Goal: Transaction & Acquisition: Purchase product/service

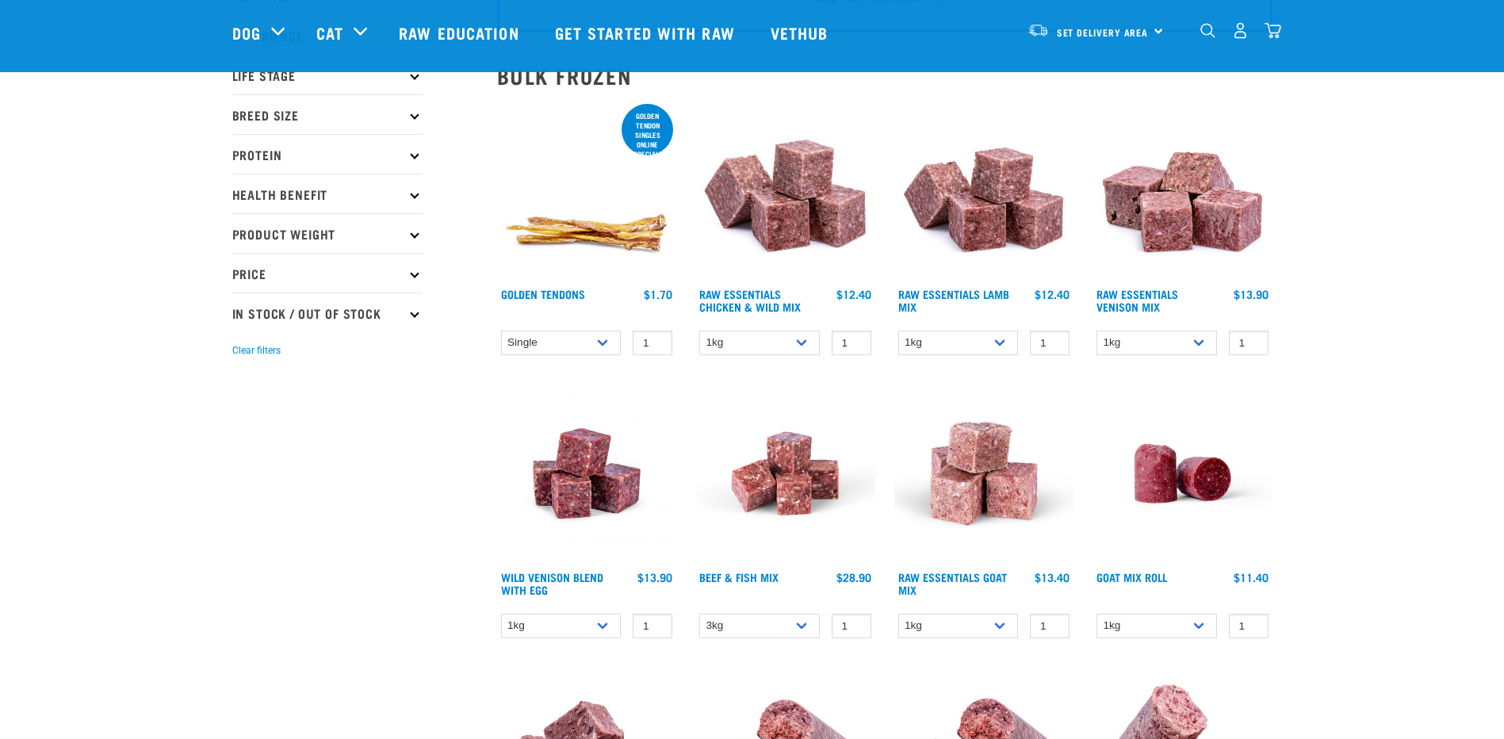
scroll to position [236, 0]
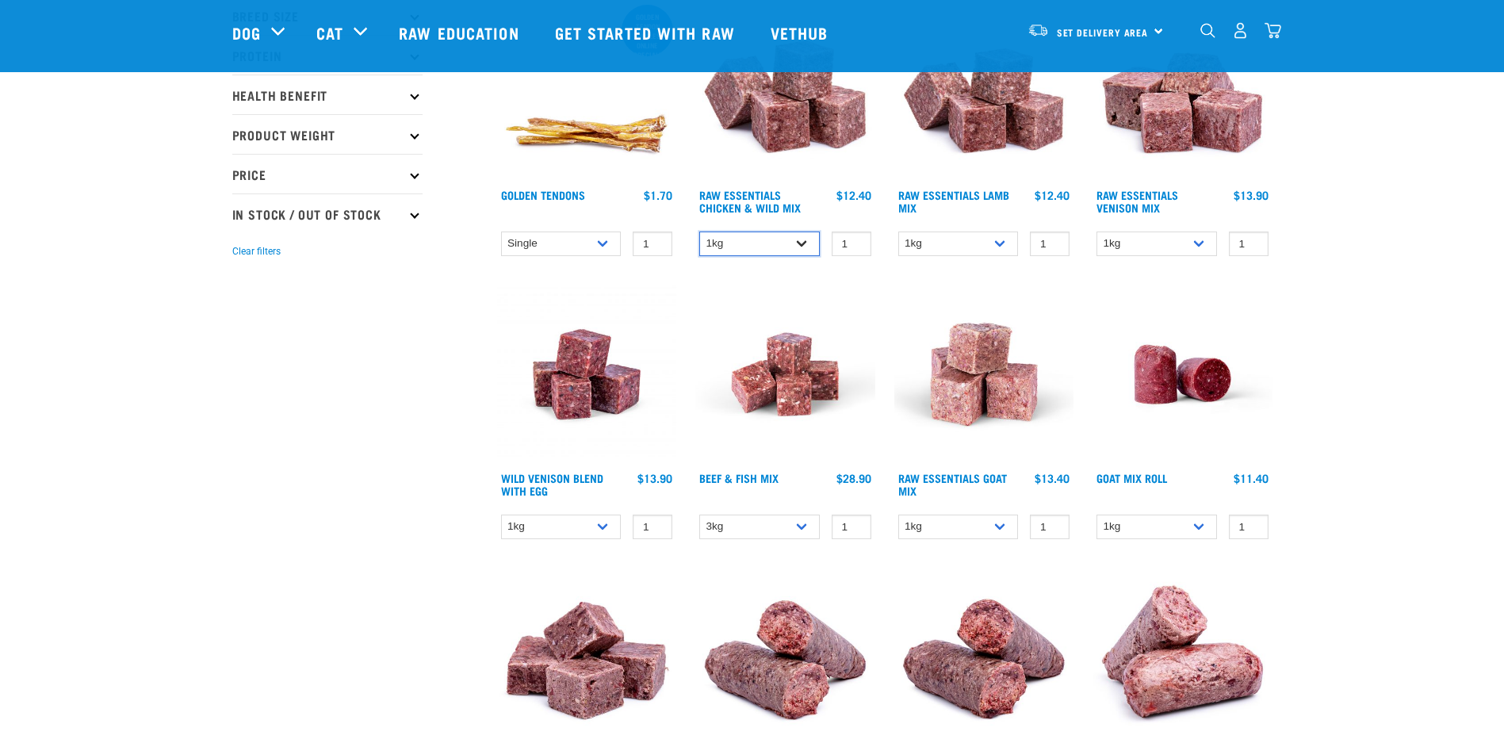
click at [806, 248] on select "1kg 3kg Bulk (10kg)" at bounding box center [759, 244] width 121 height 25
click at [699, 232] on select "1kg 3kg Bulk (10kg)" at bounding box center [759, 244] width 121 height 25
click at [804, 242] on select "1kg 3kg Bulk (10kg)" at bounding box center [759, 244] width 121 height 25
click at [699, 232] on select "1kg 3kg Bulk (10kg)" at bounding box center [759, 244] width 121 height 25
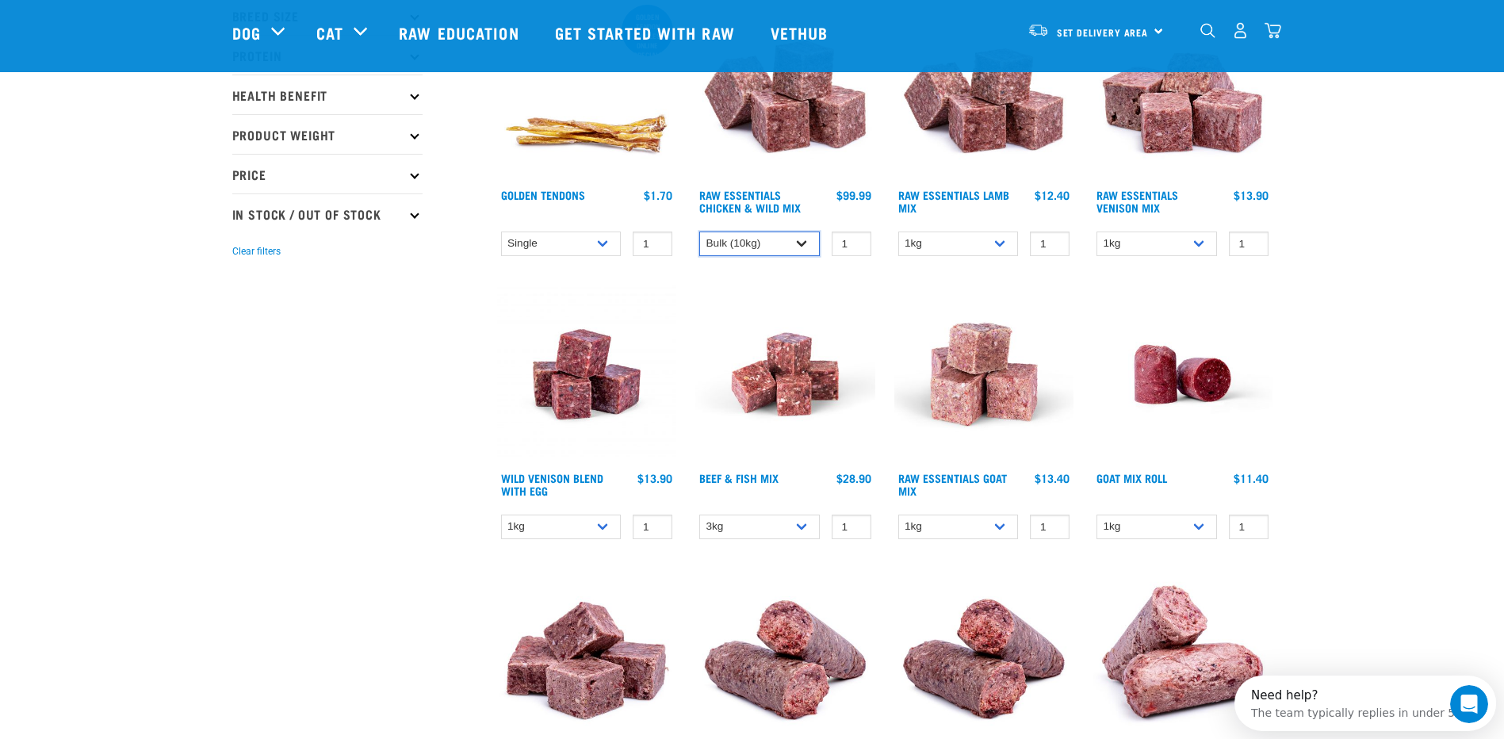
click at [804, 242] on select "1kg 3kg Bulk (10kg)" at bounding box center [759, 244] width 121 height 25
select select "709"
click at [699, 232] on select "1kg 3kg Bulk (10kg)" at bounding box center [759, 244] width 121 height 25
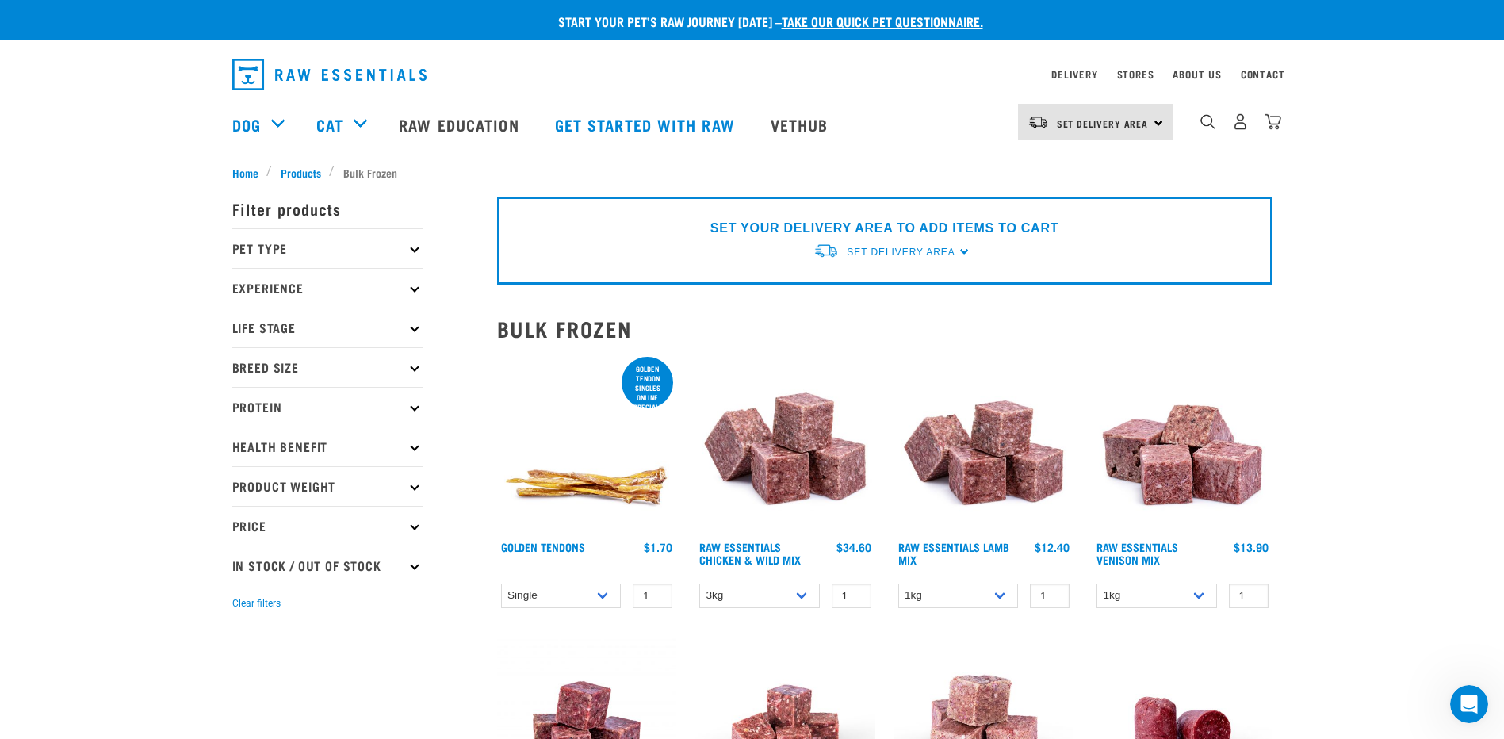
click at [401, 249] on p "Pet Type" at bounding box center [327, 248] width 190 height 40
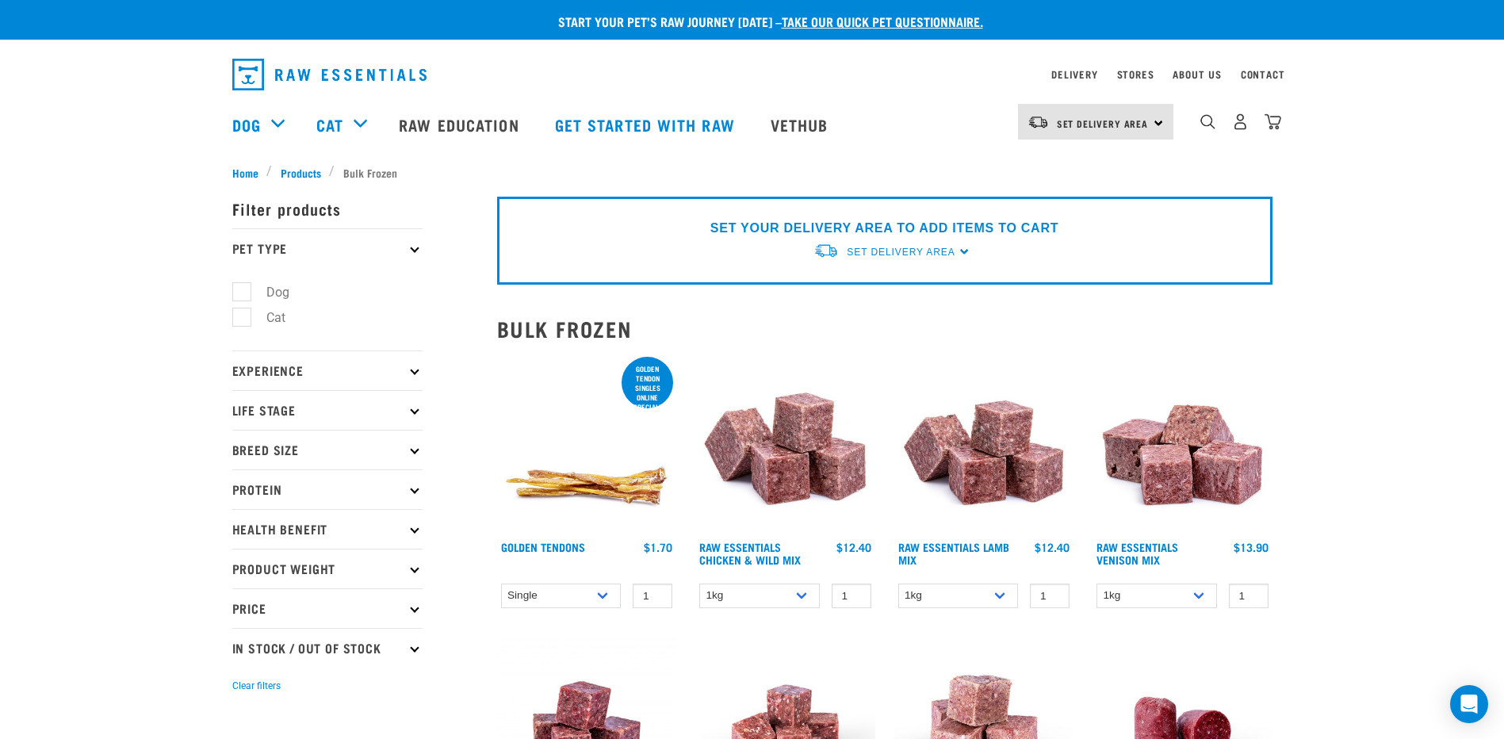
click at [401, 249] on p "Pet Type" at bounding box center [327, 248] width 190 height 40
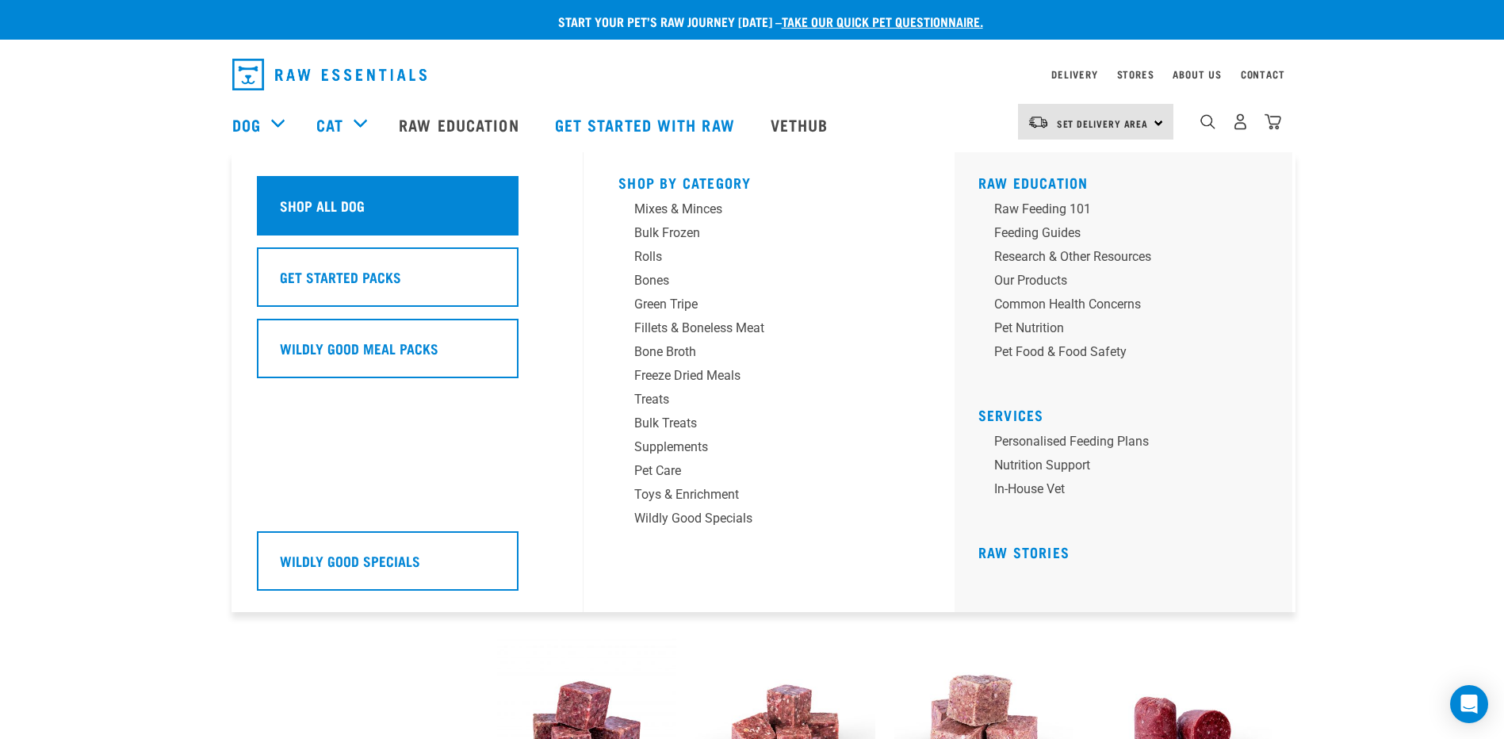
click at [316, 201] on h5 "Shop All Dog" at bounding box center [322, 205] width 85 height 21
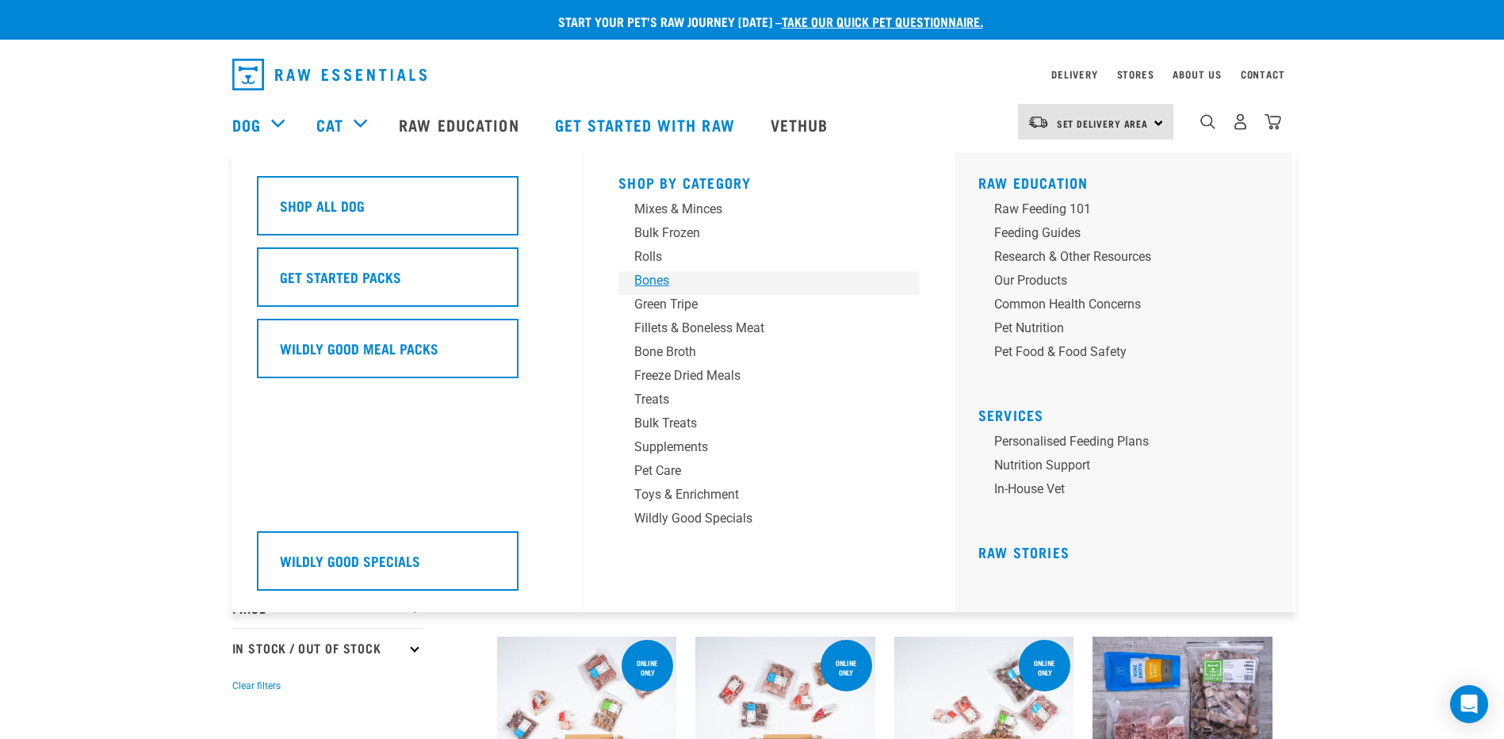
click at [659, 281] on div "Bones" at bounding box center [757, 280] width 247 height 19
